Goal: Task Accomplishment & Management: Complete application form

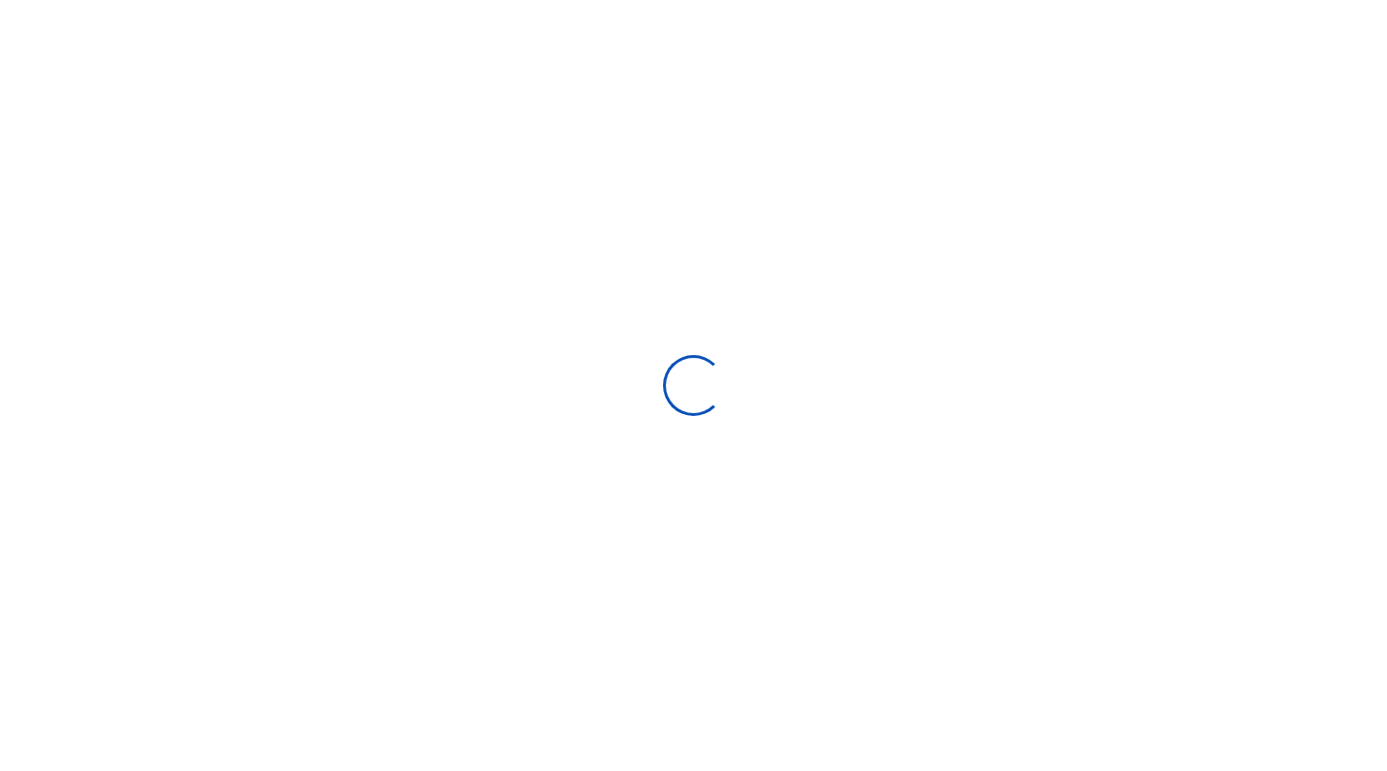
click at [631, 324] on div at bounding box center [693, 385] width 1387 height 771
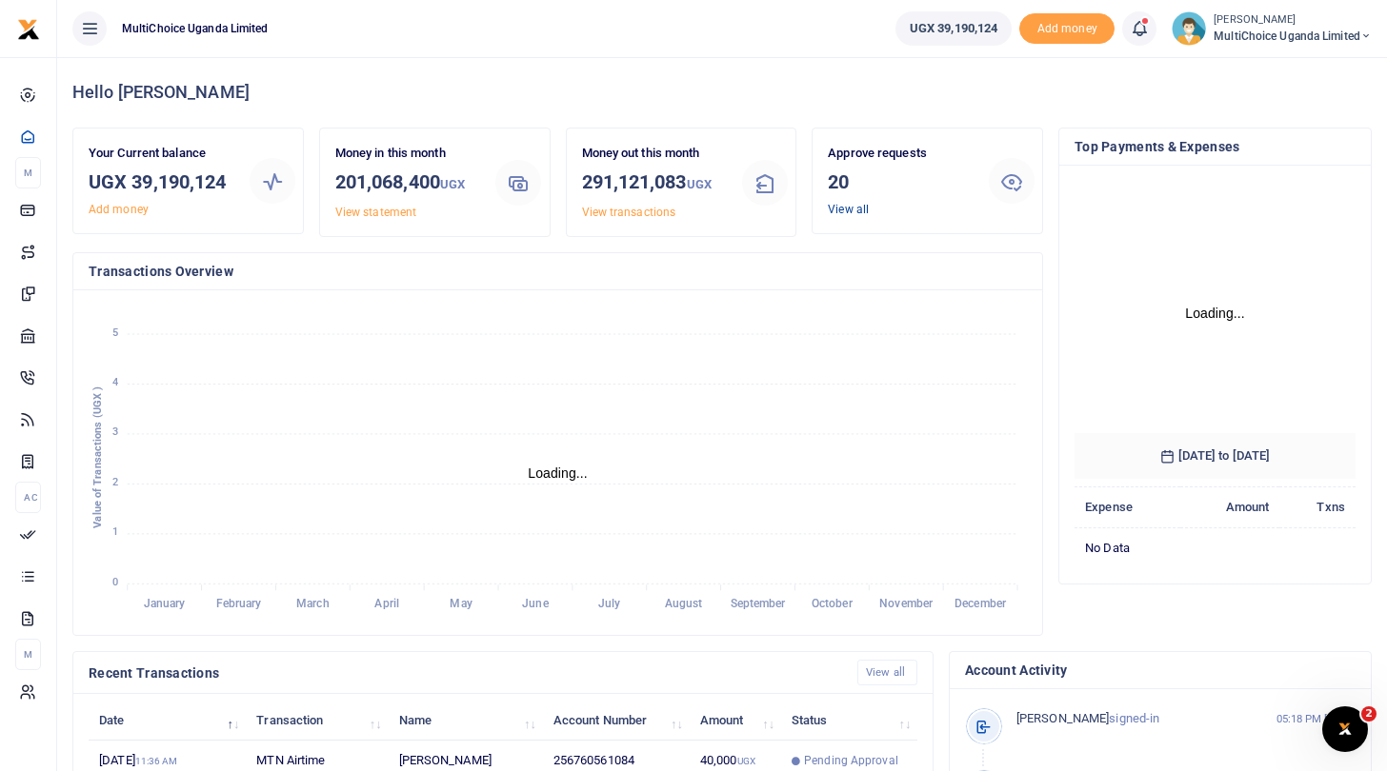
click at [845, 209] on link "View all" at bounding box center [848, 209] width 41 height 13
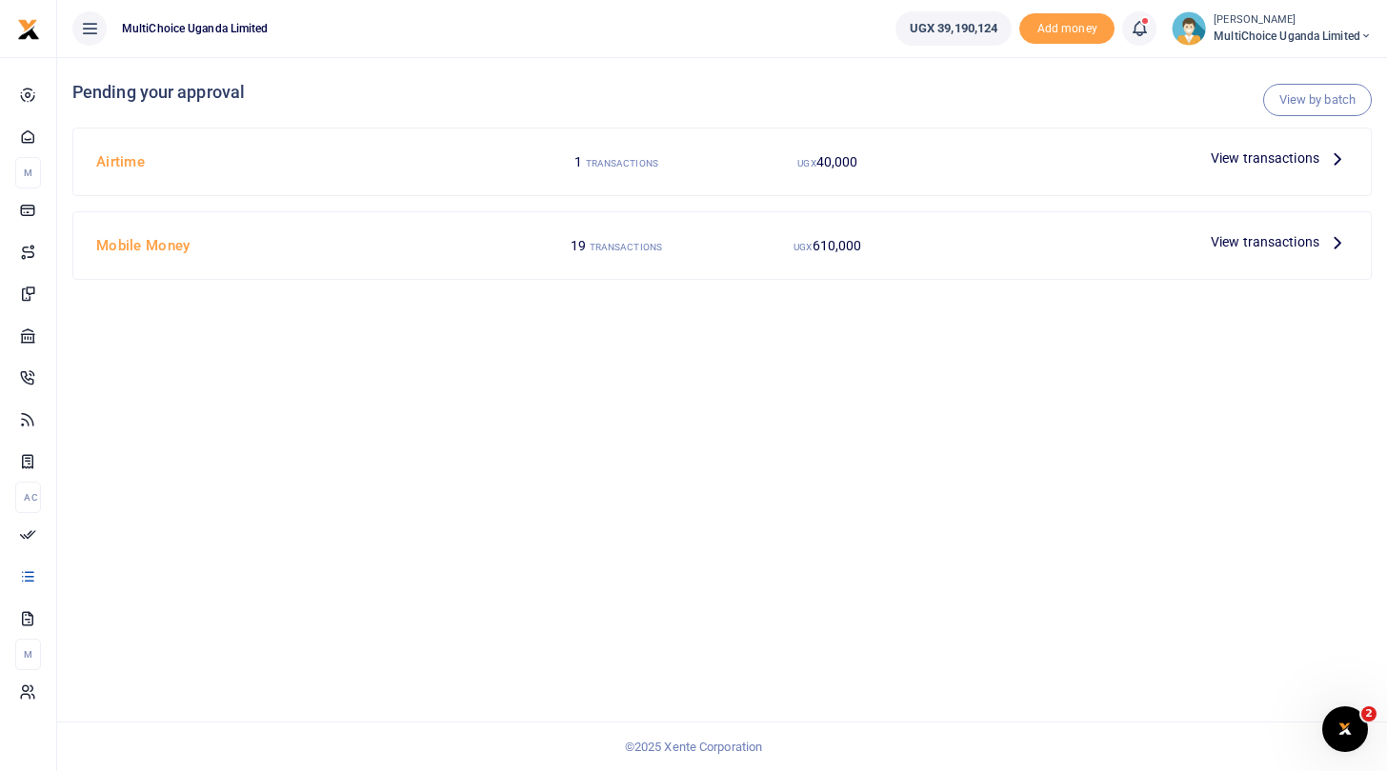
click at [1250, 157] on span "View transactions" at bounding box center [1264, 158] width 109 height 21
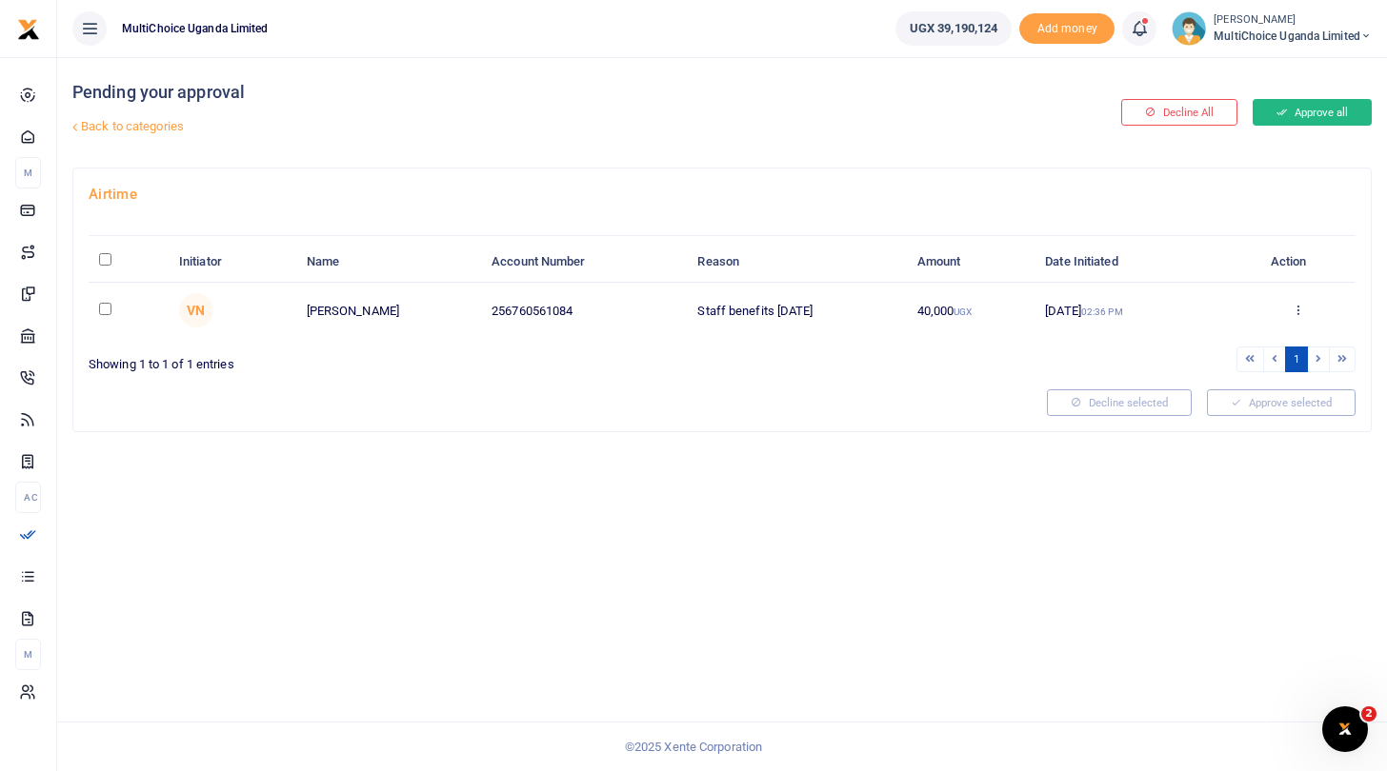
click at [1302, 106] on button "Approve all" at bounding box center [1311, 112] width 119 height 27
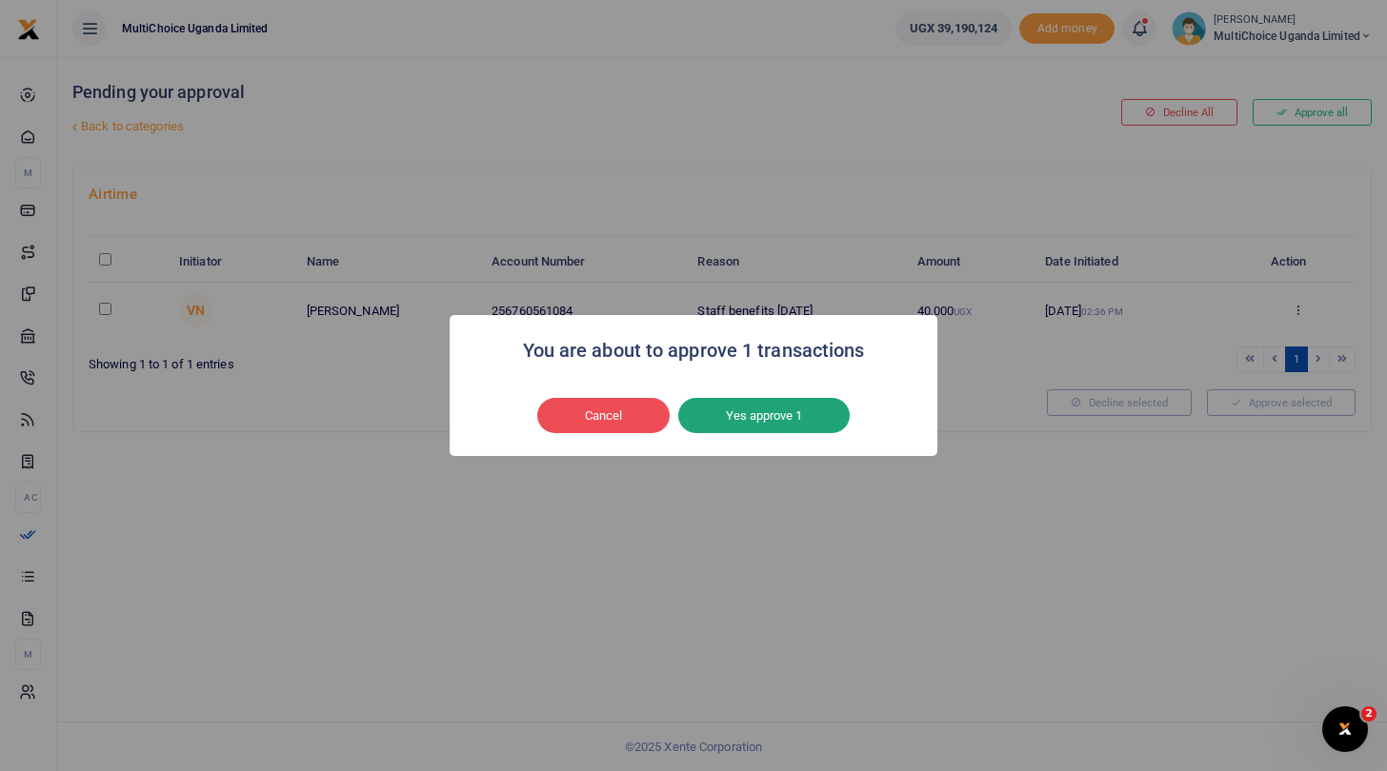
click at [804, 407] on button "Yes approve 1" at bounding box center [763, 416] width 171 height 36
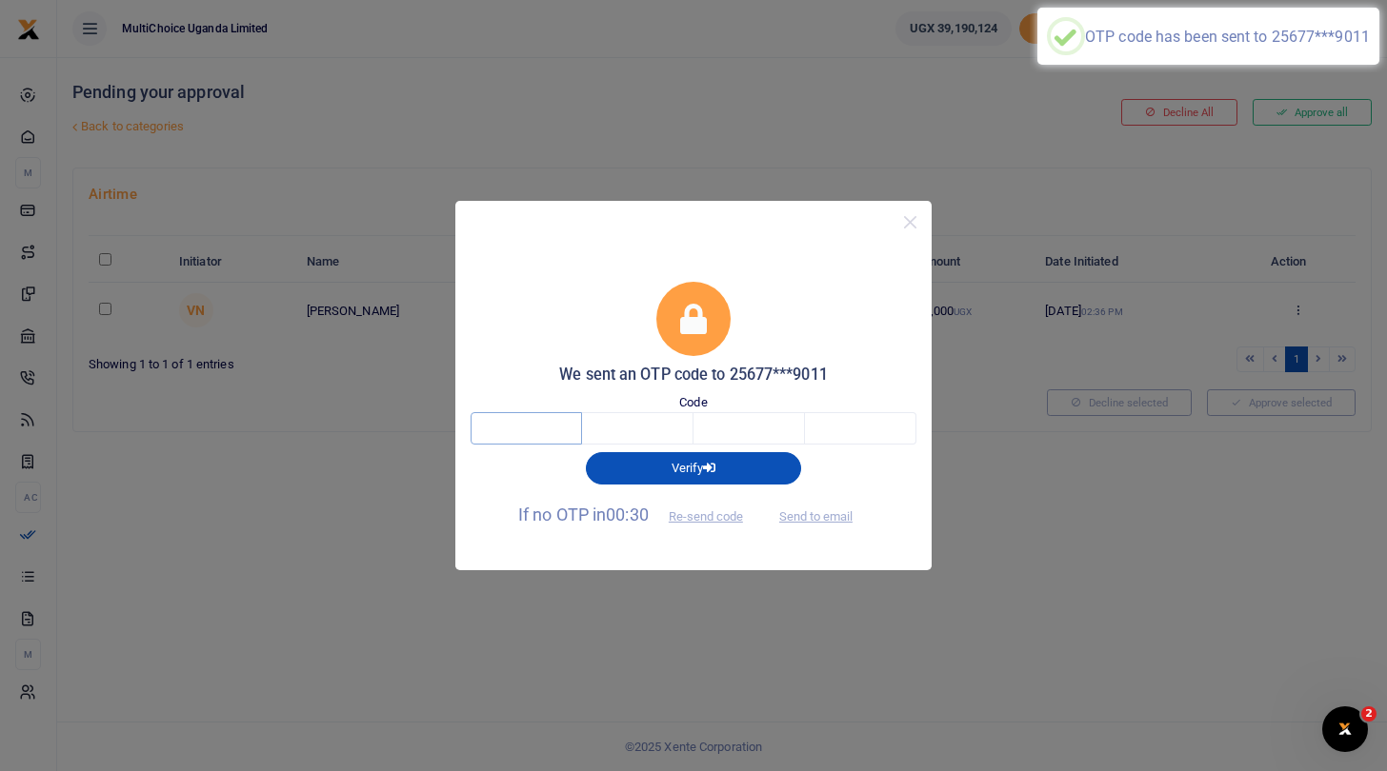
click at [555, 432] on input "text" at bounding box center [525, 428] width 111 height 32
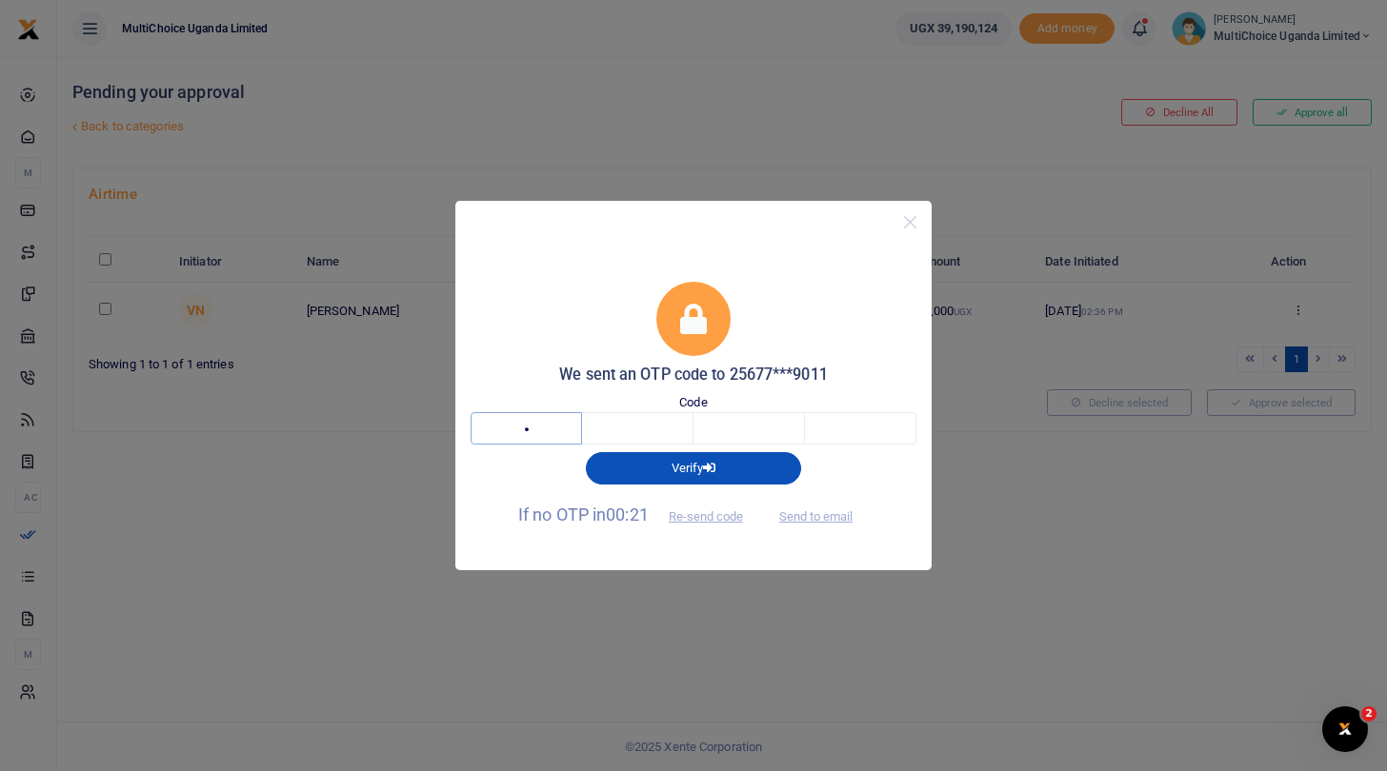
type input "9"
type input "1"
type input "4"
type input "9"
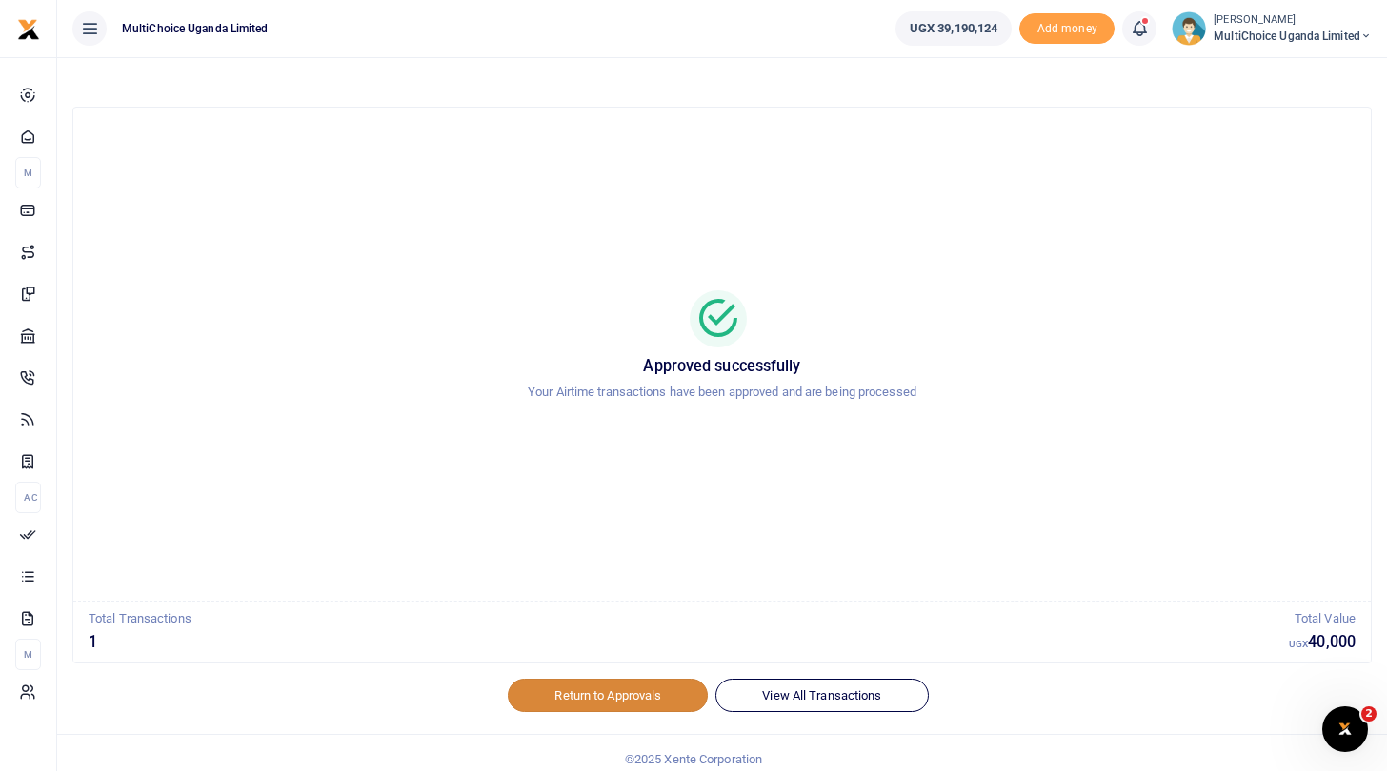
click at [587, 690] on link "Return to Approvals" at bounding box center [608, 695] width 200 height 32
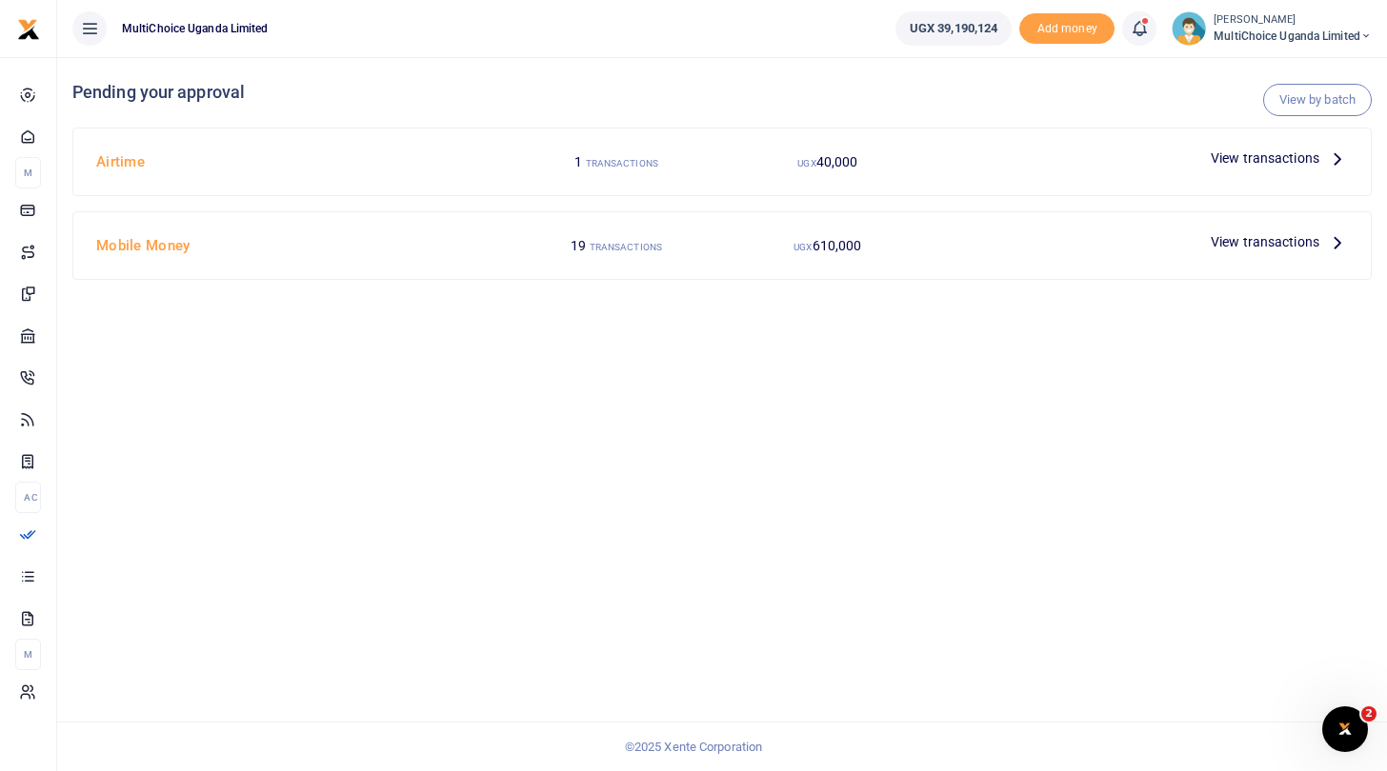
click at [1230, 241] on span "View transactions" at bounding box center [1264, 241] width 109 height 21
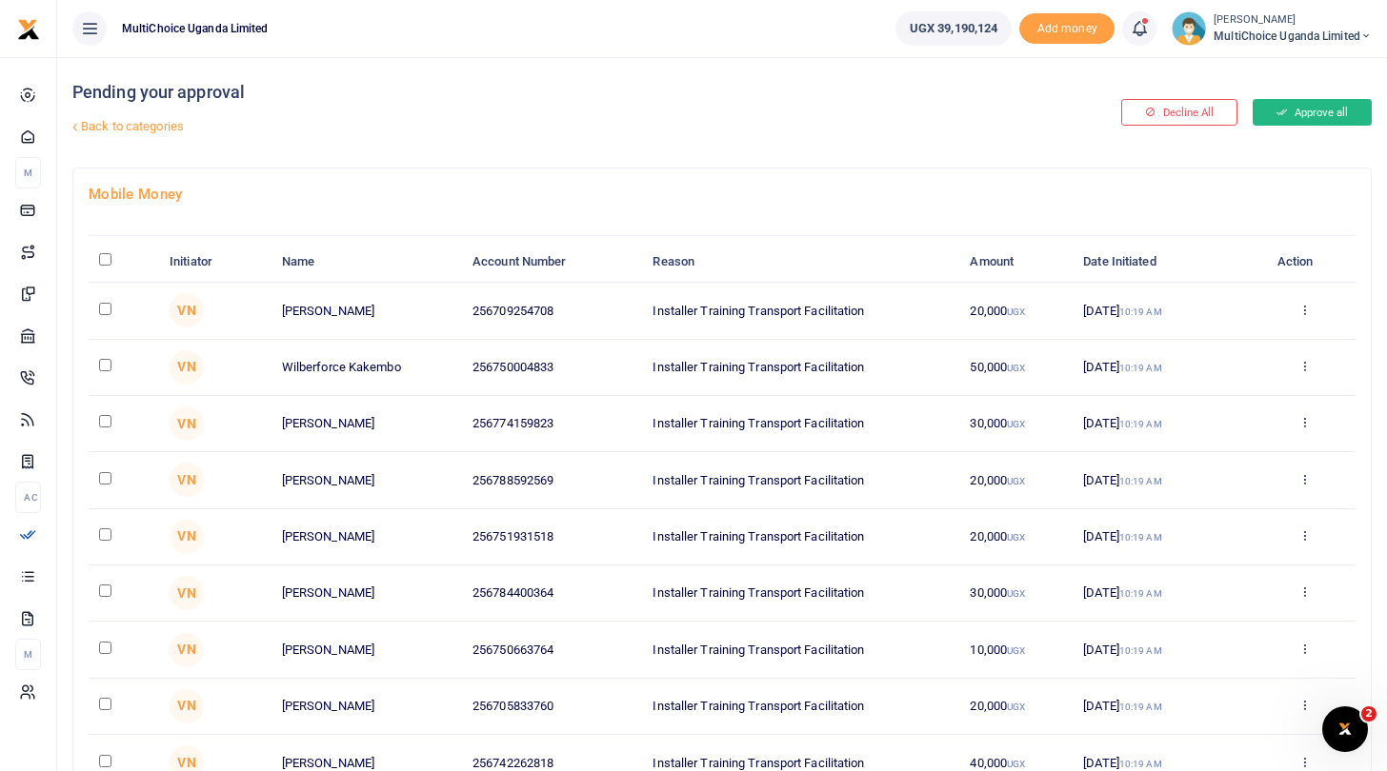
click at [1321, 114] on button "Approve all" at bounding box center [1311, 112] width 119 height 27
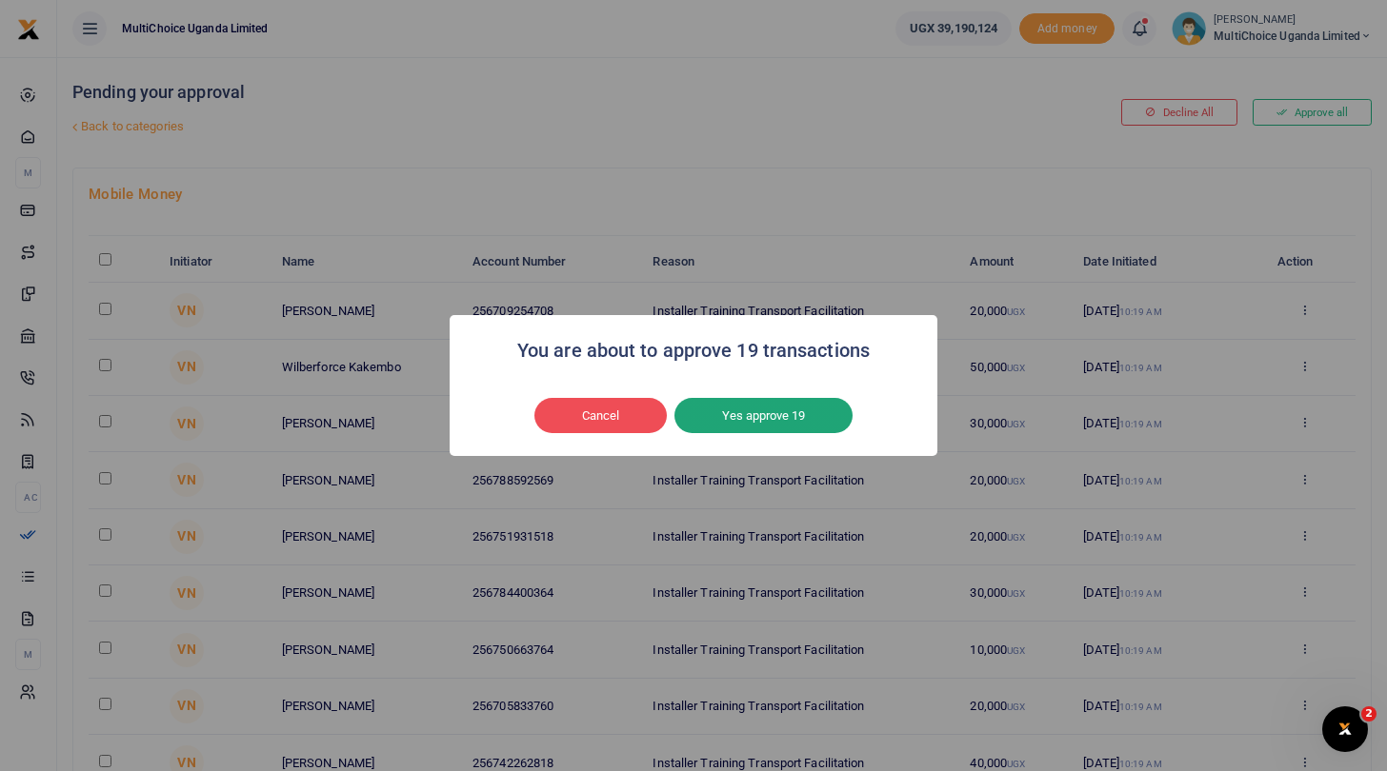
click at [819, 411] on button "Yes approve 19" at bounding box center [763, 416] width 178 height 36
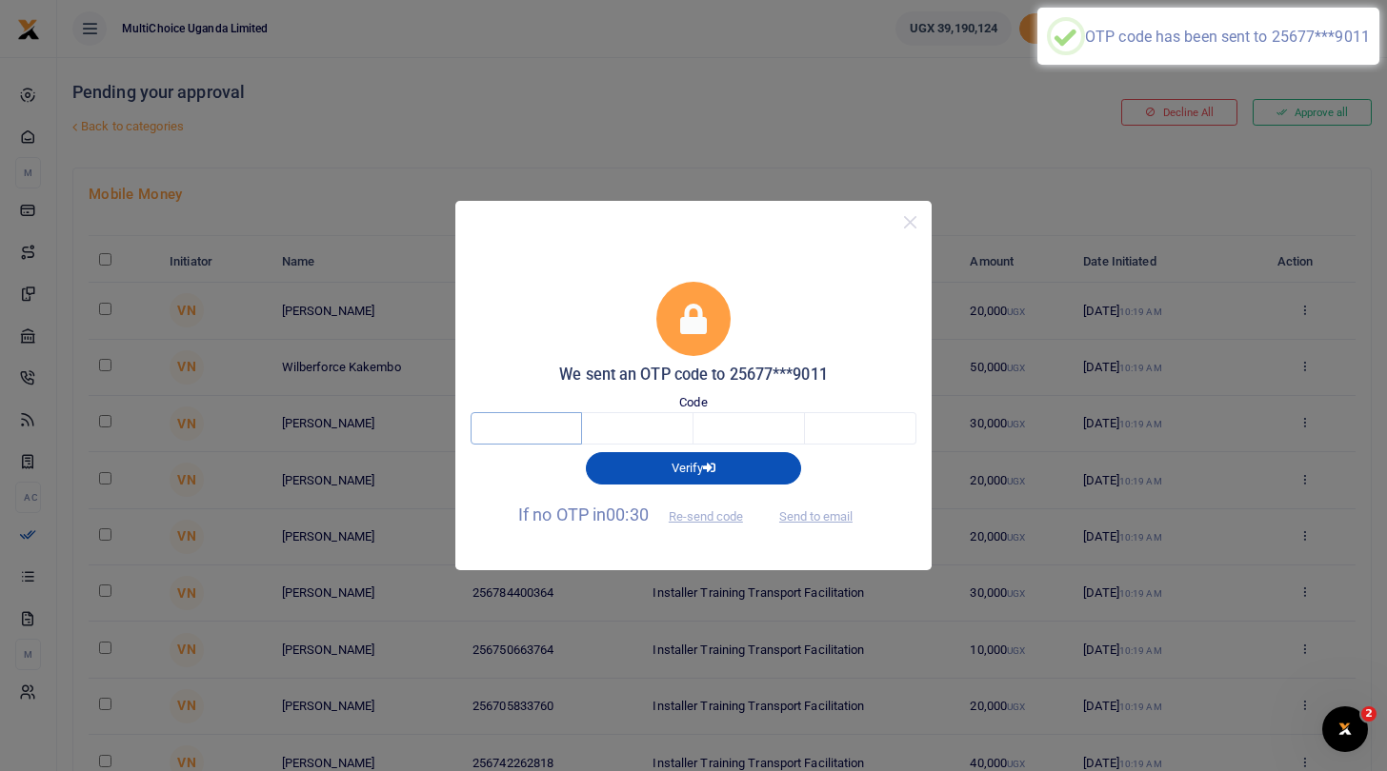
click at [558, 428] on input "text" at bounding box center [525, 428] width 111 height 32
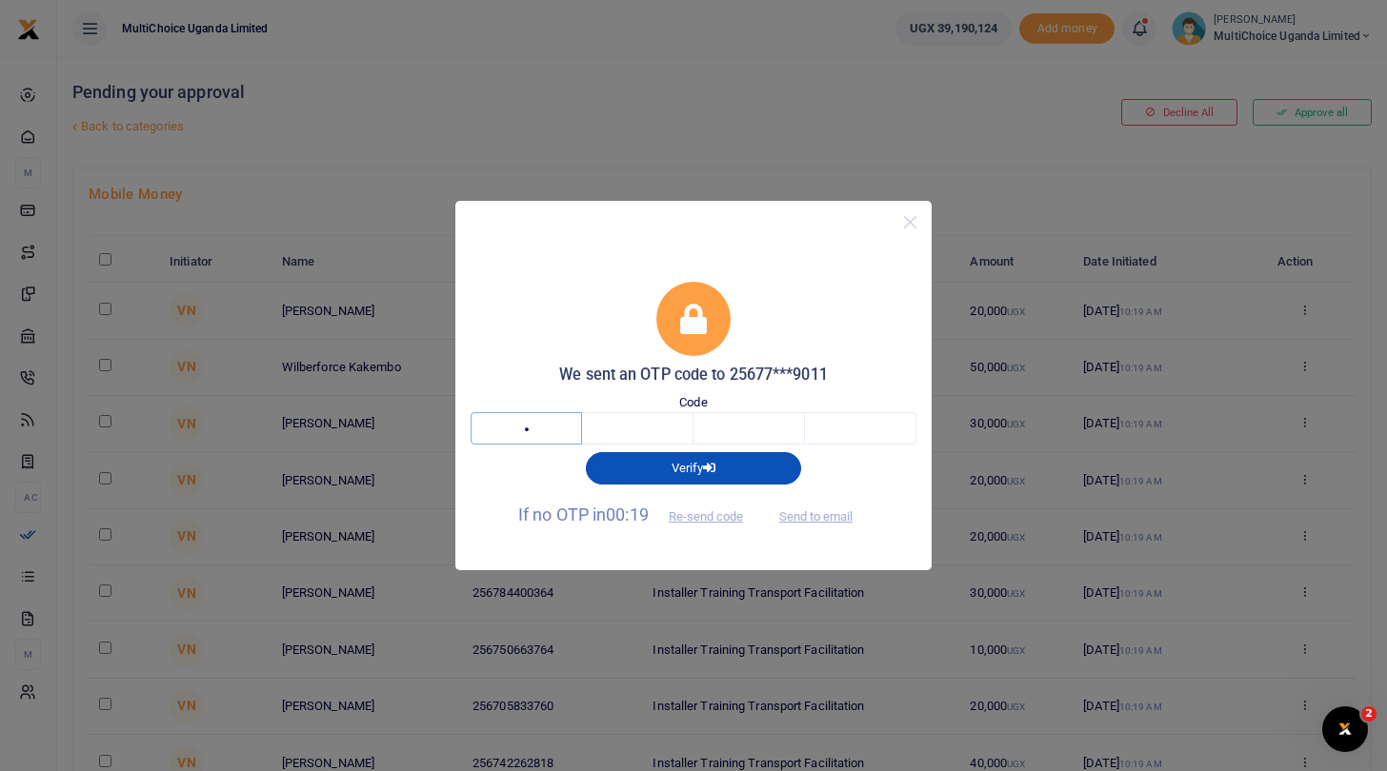
type input "2"
type input "3"
type input "7"
type input "8"
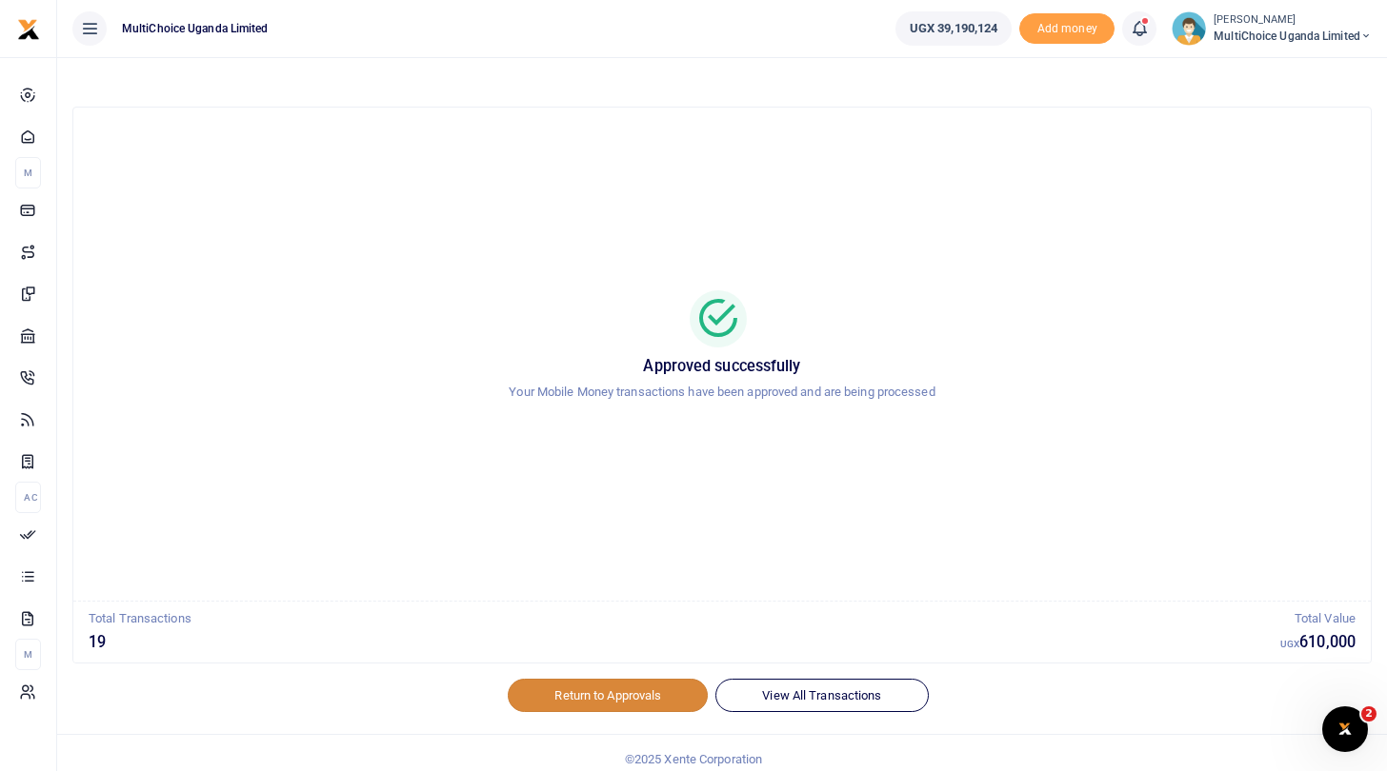
click at [596, 687] on link "Return to Approvals" at bounding box center [608, 695] width 200 height 32
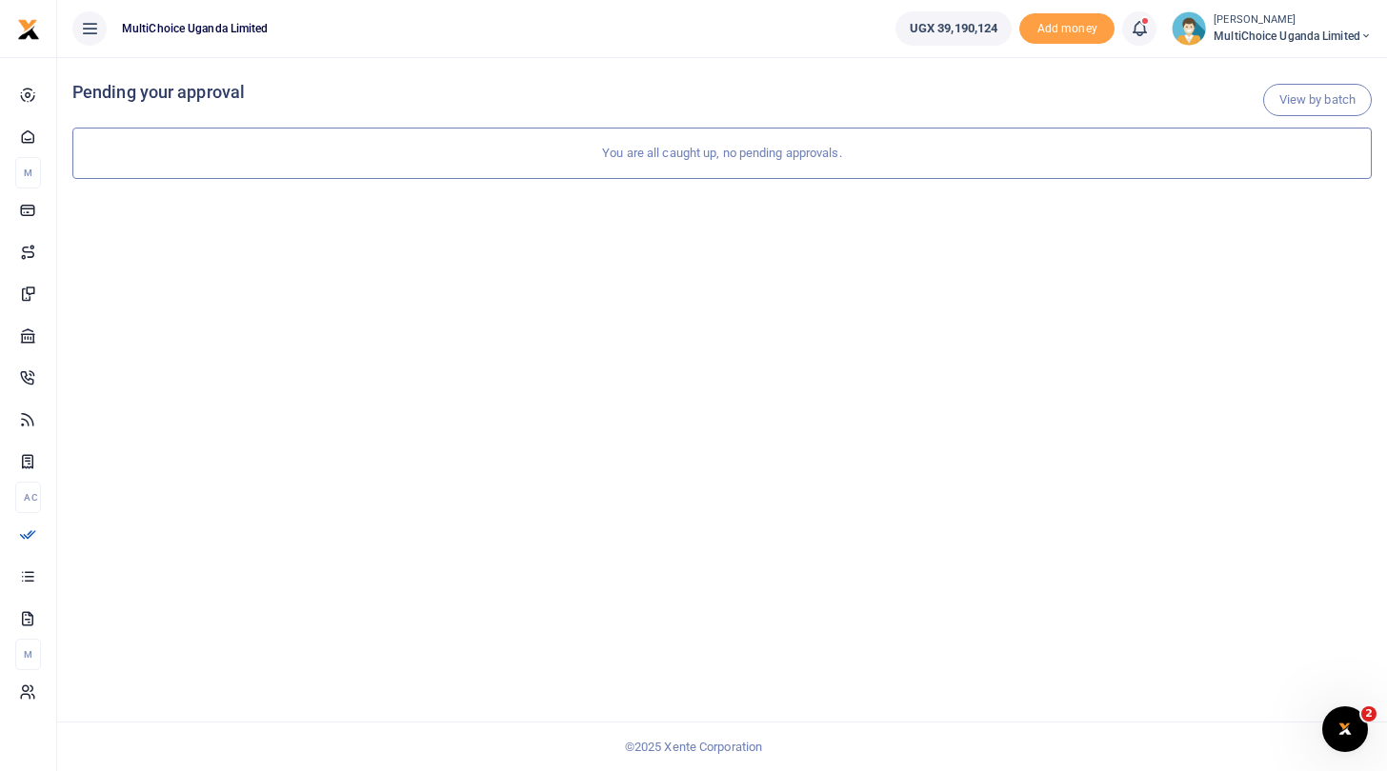
click at [1246, 26] on small "[PERSON_NAME]" at bounding box center [1292, 20] width 158 height 16
click at [1274, 72] on link "Switch accounts" at bounding box center [1299, 69] width 150 height 27
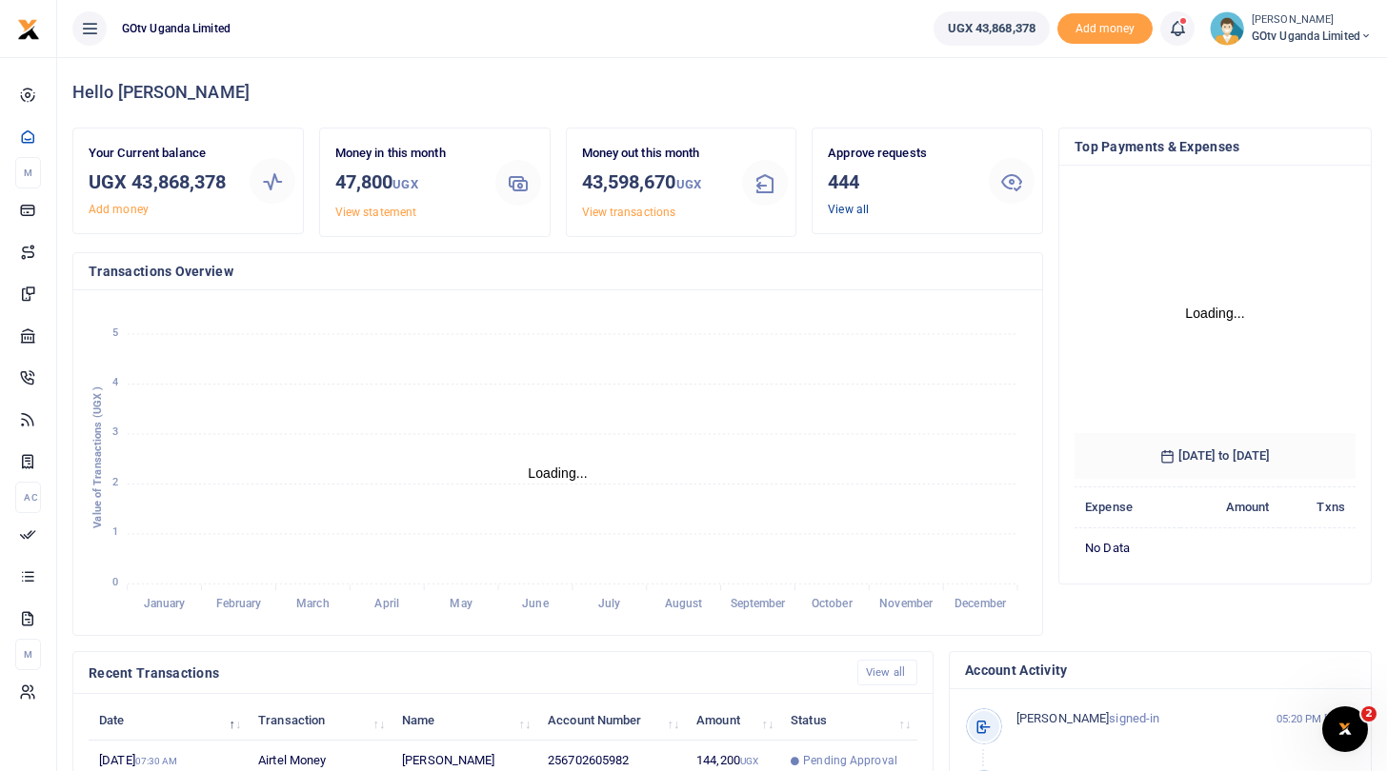
scroll to position [1, 1]
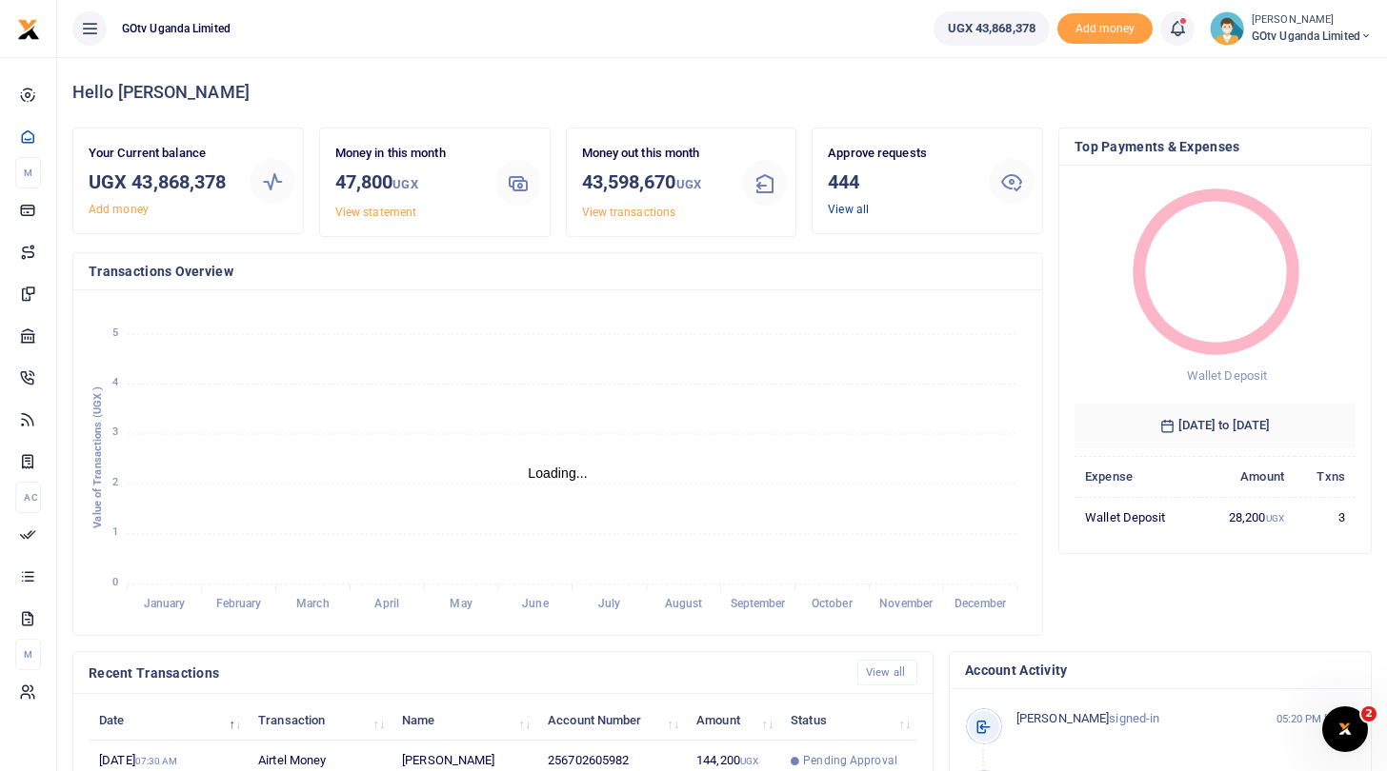
click at [847, 208] on link "View all" at bounding box center [848, 209] width 41 height 13
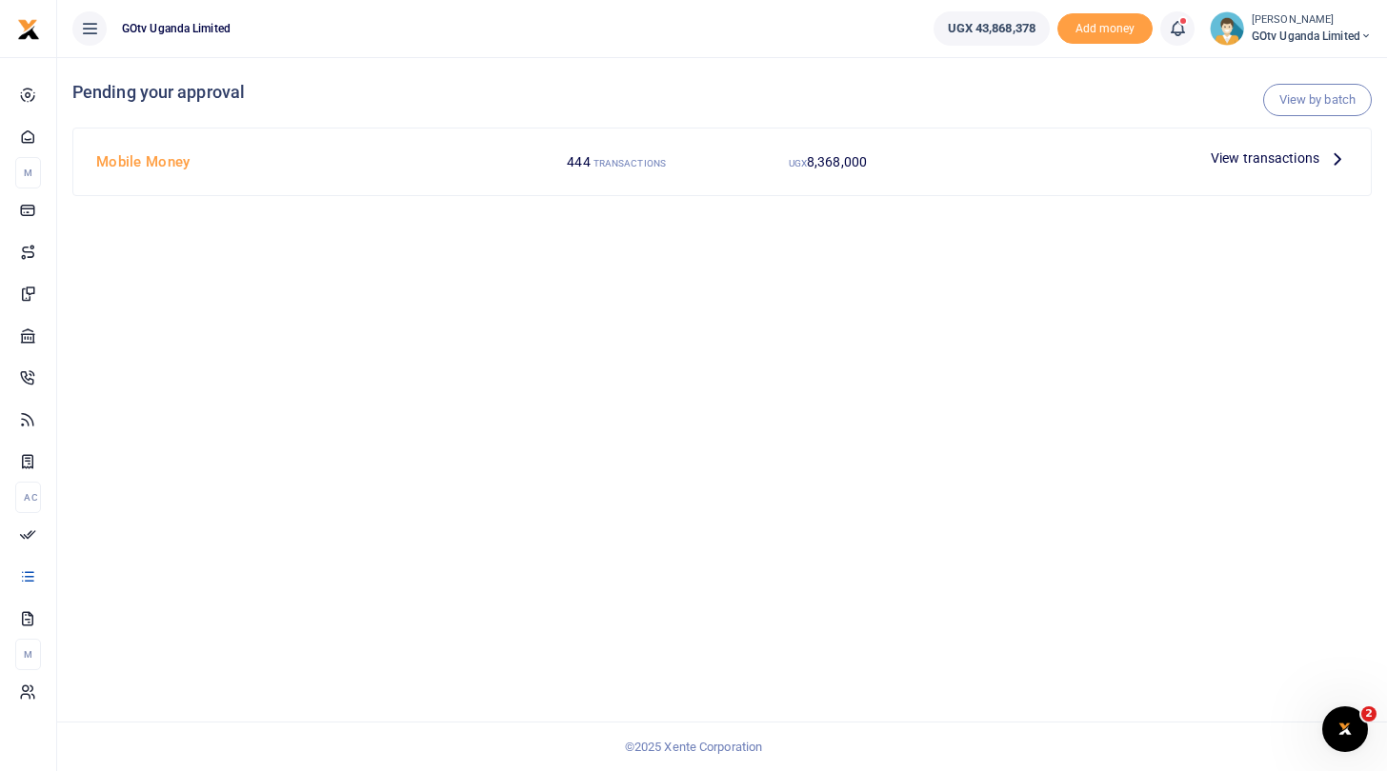
click at [1235, 157] on span "View transactions" at bounding box center [1264, 158] width 109 height 21
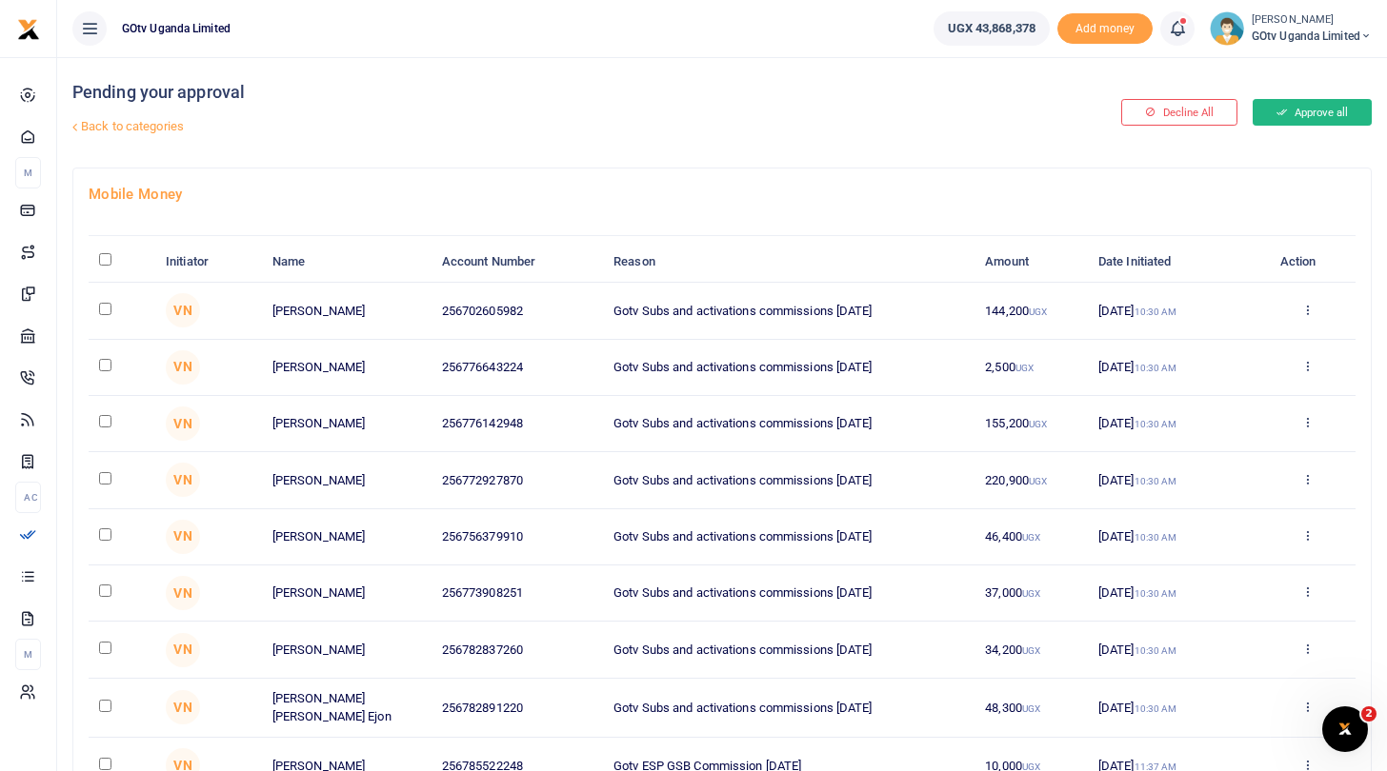
click at [1308, 116] on button "Approve all" at bounding box center [1311, 112] width 119 height 27
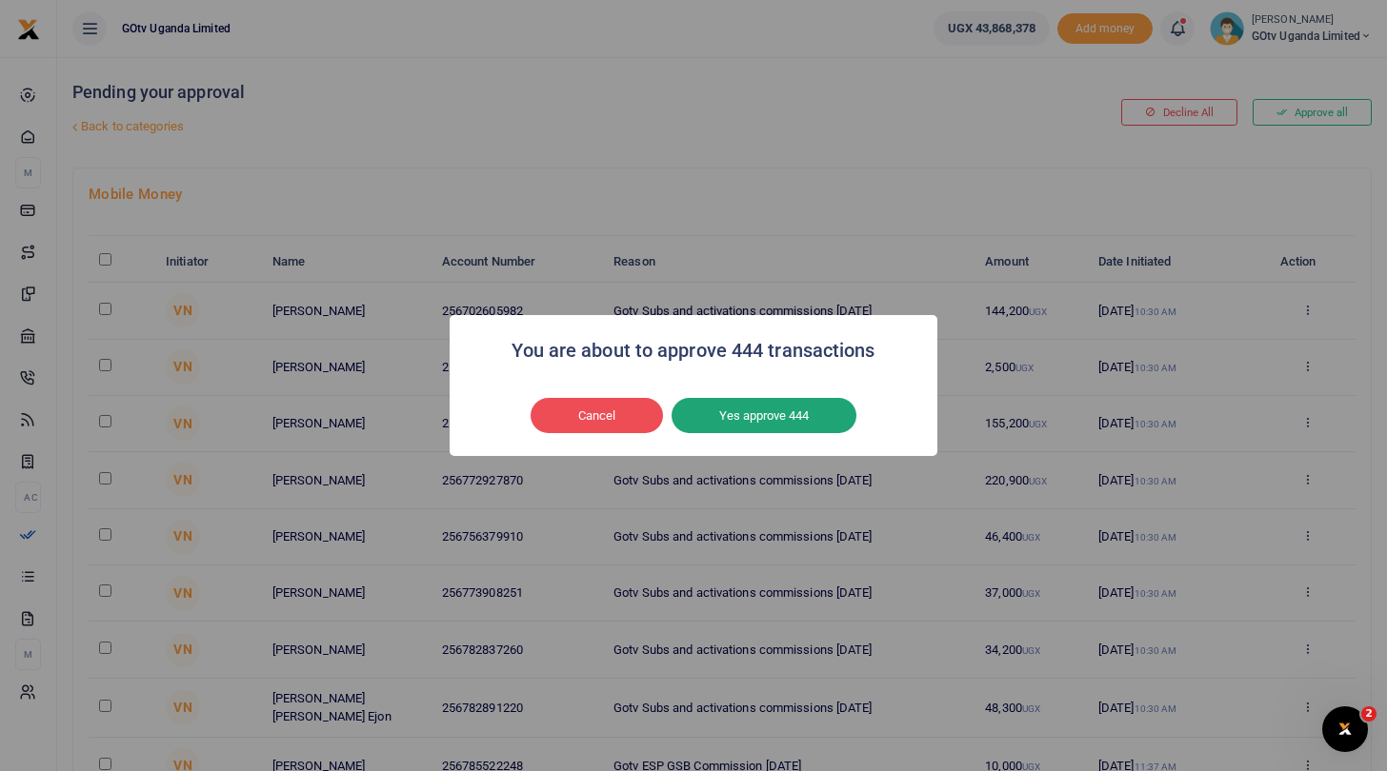
click at [720, 411] on button "Yes approve 444" at bounding box center [763, 416] width 185 height 36
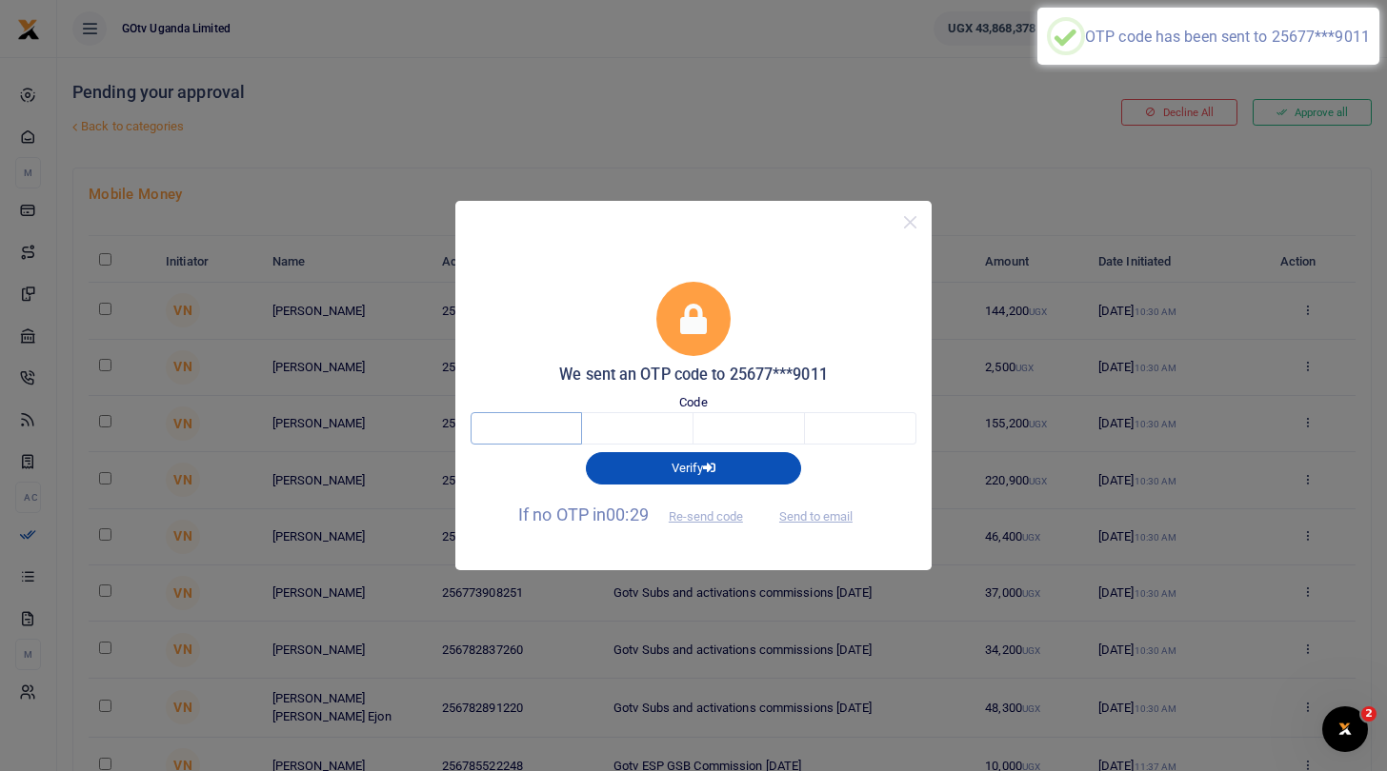
click at [550, 429] on input "text" at bounding box center [525, 428] width 111 height 32
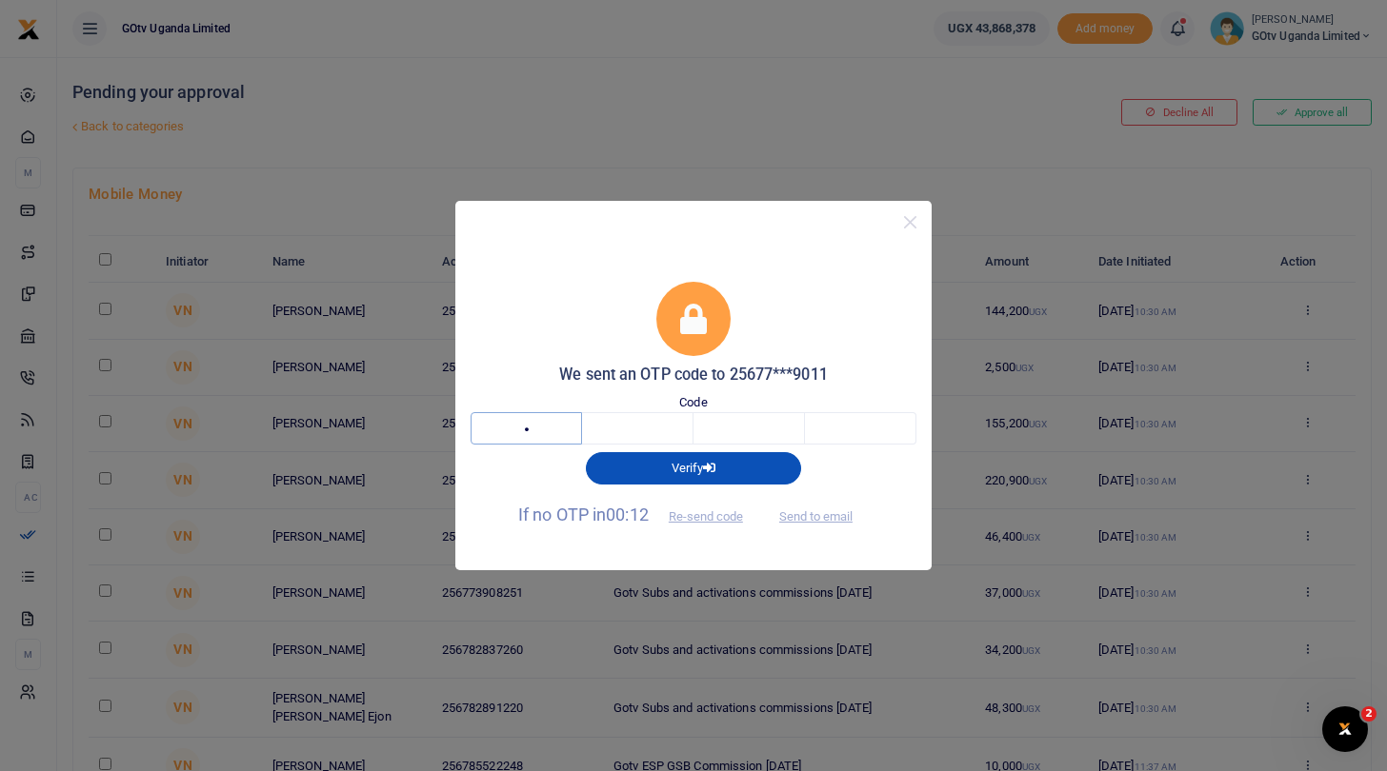
type input "8"
type input "1"
type input "4"
type input "2"
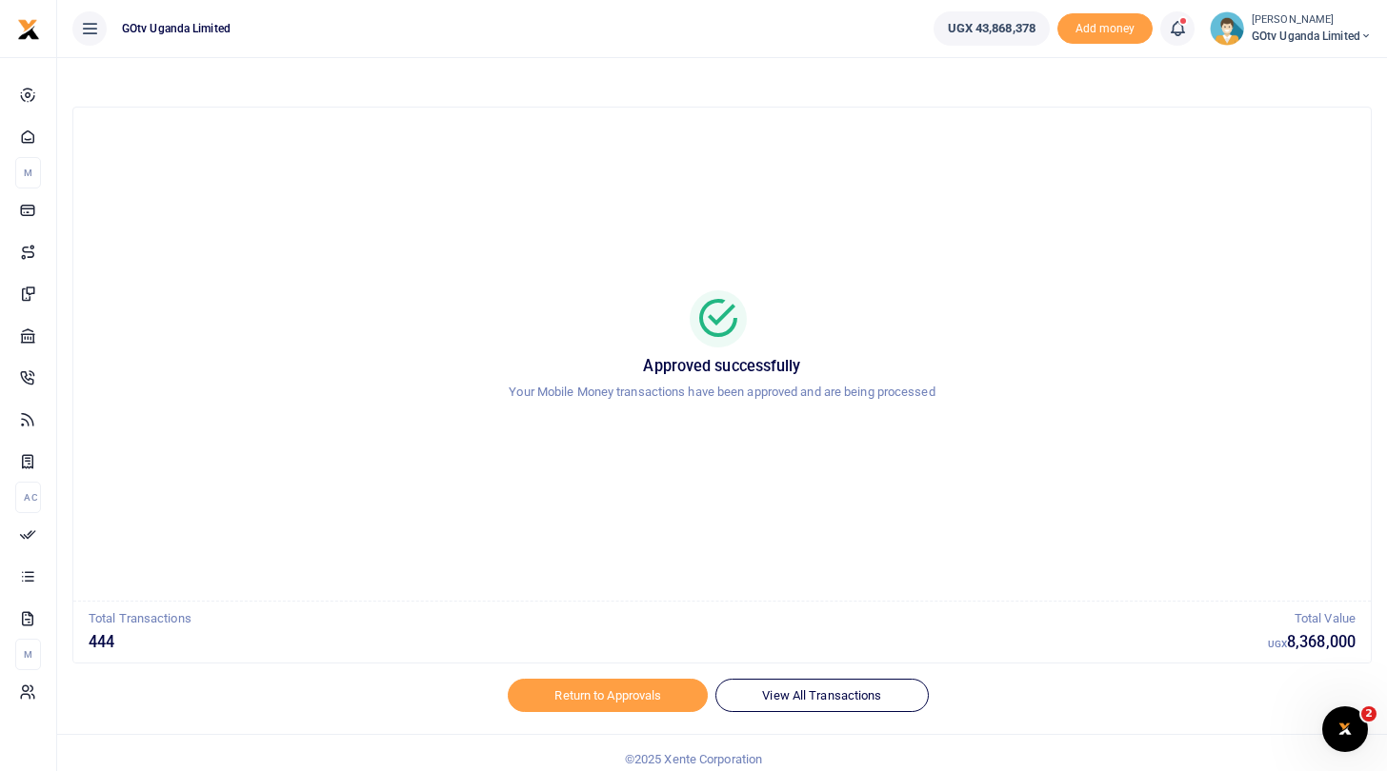
click at [1290, 35] on span "GOtv Uganda Limited" at bounding box center [1311, 36] width 120 height 17
click at [1093, 337] on div at bounding box center [721, 318] width 1251 height 57
click at [655, 694] on link "Return to Approvals" at bounding box center [608, 695] width 200 height 32
click at [618, 689] on link "Return to Approvals" at bounding box center [608, 695] width 200 height 32
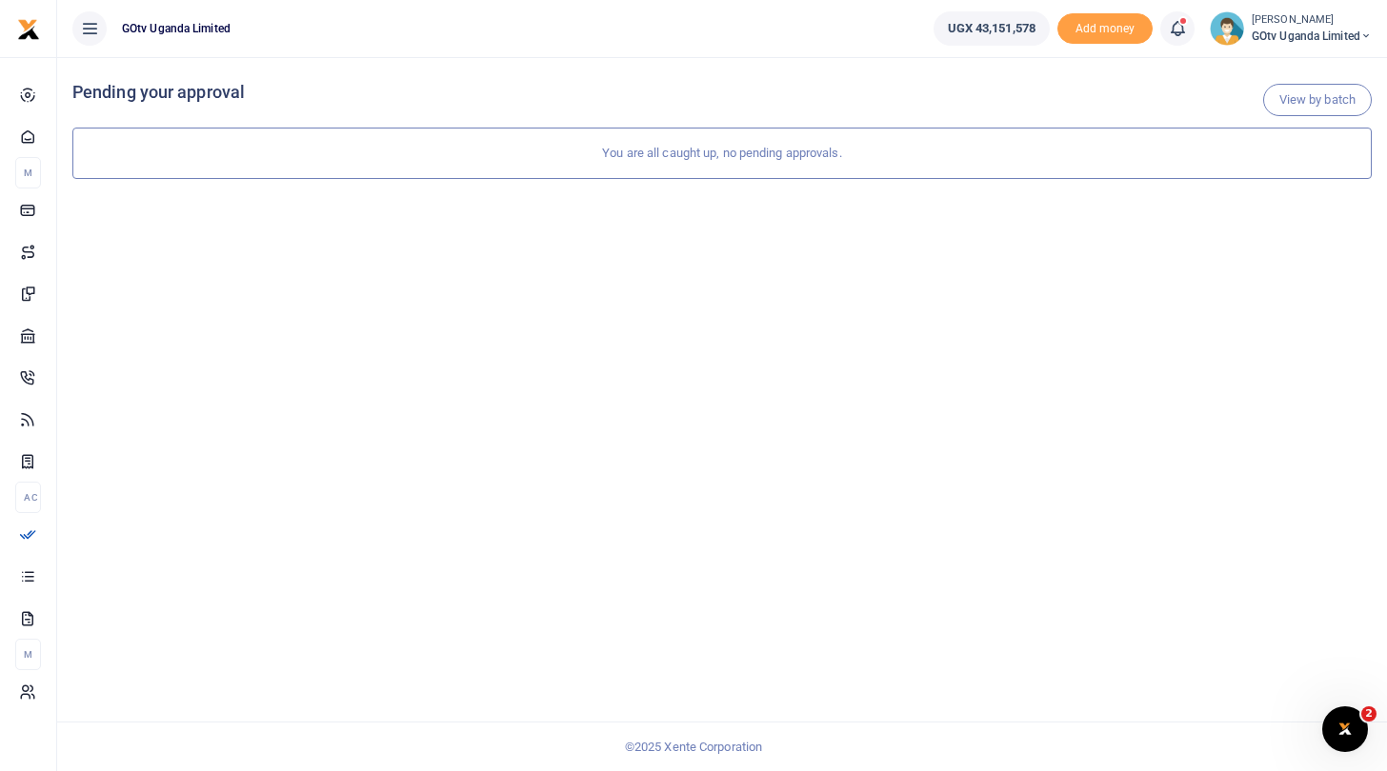
click at [1312, 37] on span "GOtv Uganda Limited" at bounding box center [1311, 36] width 120 height 17
click at [1155, 283] on div "View by batch Pending your approval You are all caught up, no pending approvals." at bounding box center [722, 414] width 1330 height 714
click at [1264, 21] on small "[PERSON_NAME]" at bounding box center [1311, 20] width 120 height 16
click at [1264, 64] on link "Switch accounts" at bounding box center [1300, 69] width 150 height 27
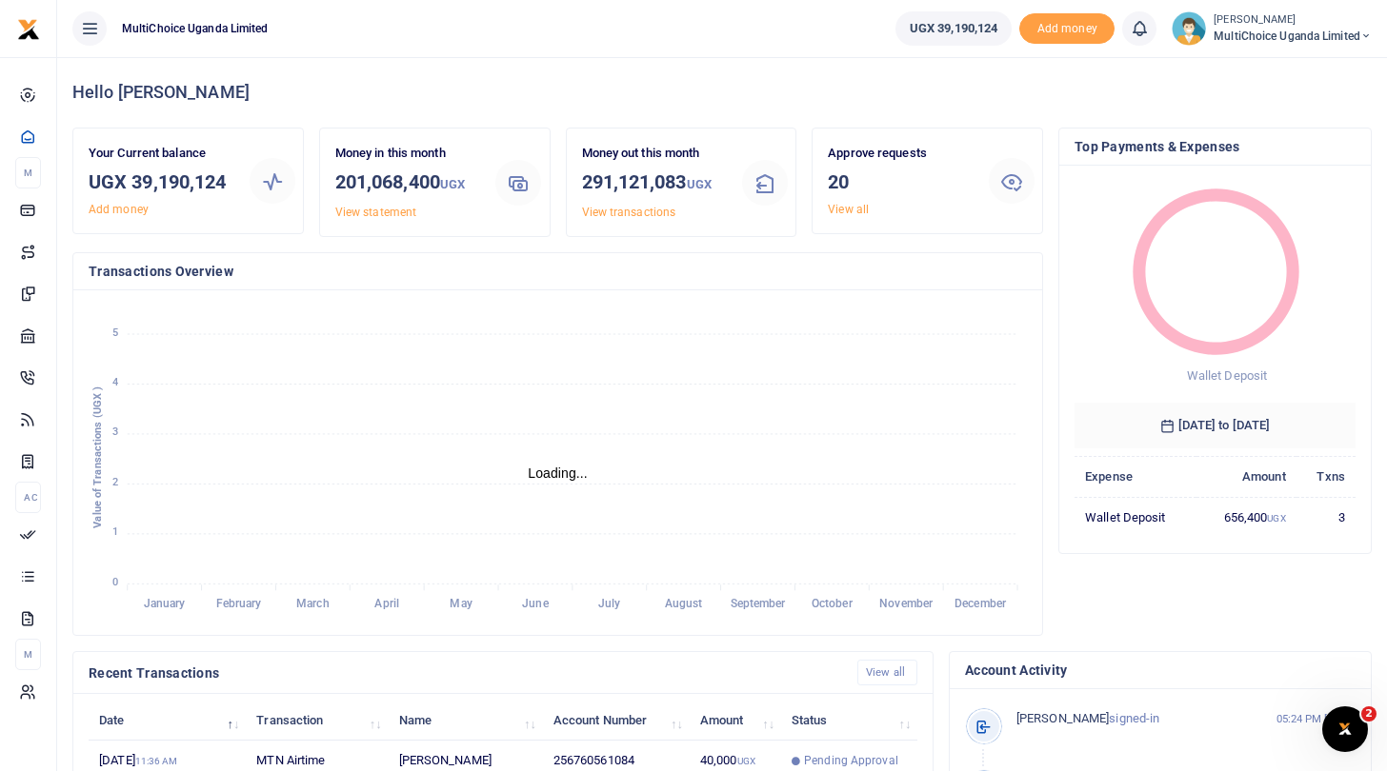
scroll to position [1, 1]
click at [1313, 34] on span "MultiChoice Uganda Limited" at bounding box center [1292, 36] width 158 height 17
click at [1288, 170] on link "Logout" at bounding box center [1299, 174] width 150 height 27
